Goal: Information Seeking & Learning: Learn about a topic

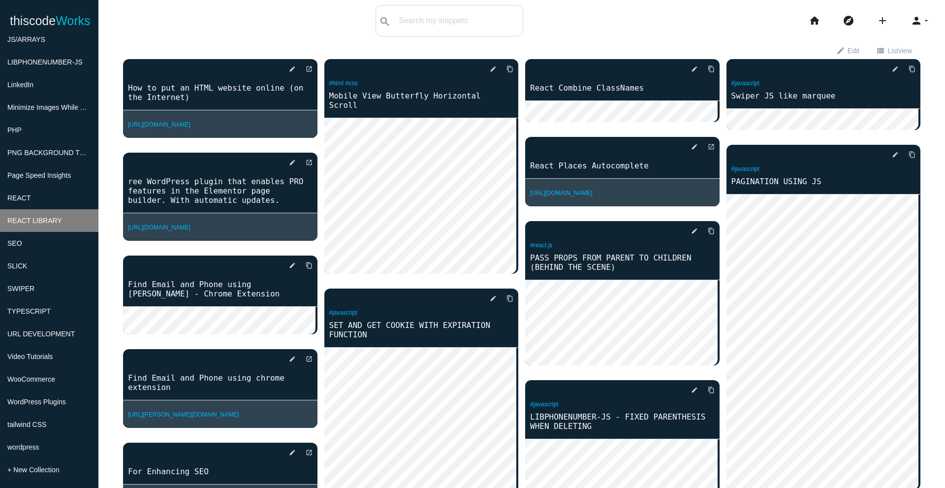
scroll to position [409, 0]
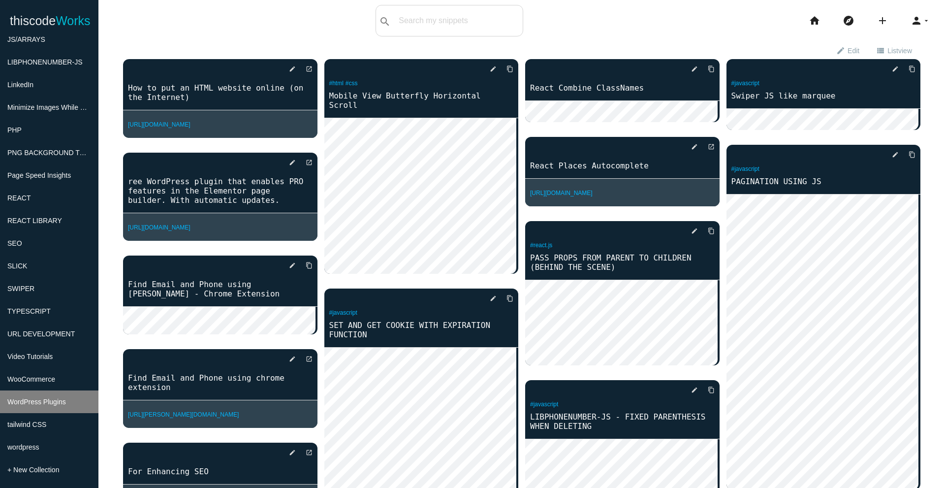
click at [36, 398] on span "WordPress Plugins" at bounding box center [36, 402] width 59 height 8
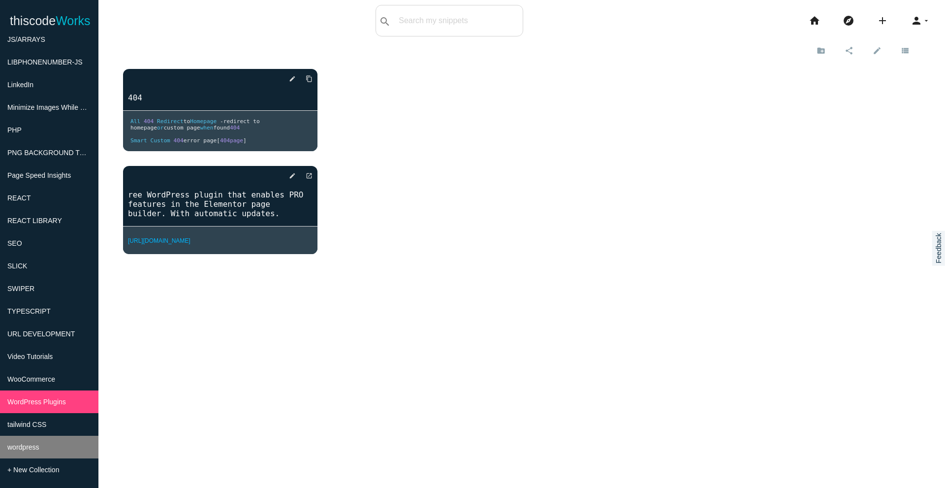
click at [29, 454] on li "wordpress" at bounding box center [49, 447] width 98 height 23
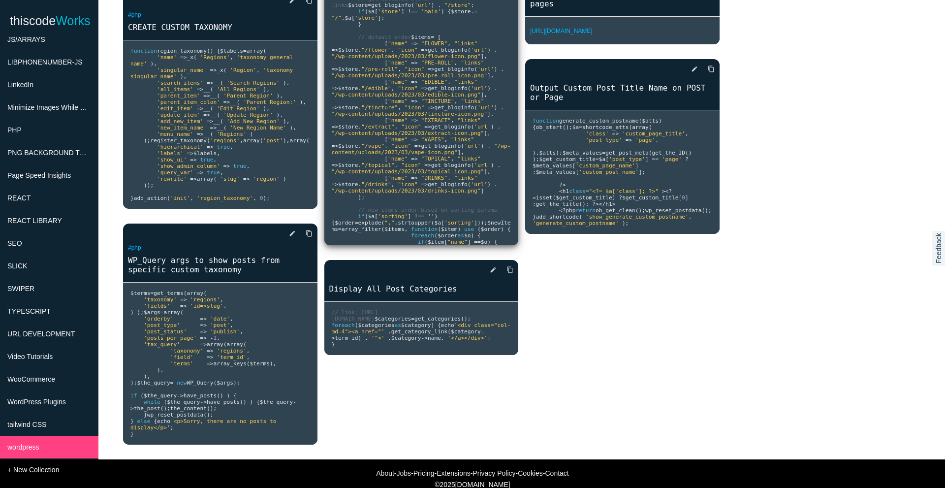
scroll to position [290, 0]
